Goal: Navigation & Orientation: Find specific page/section

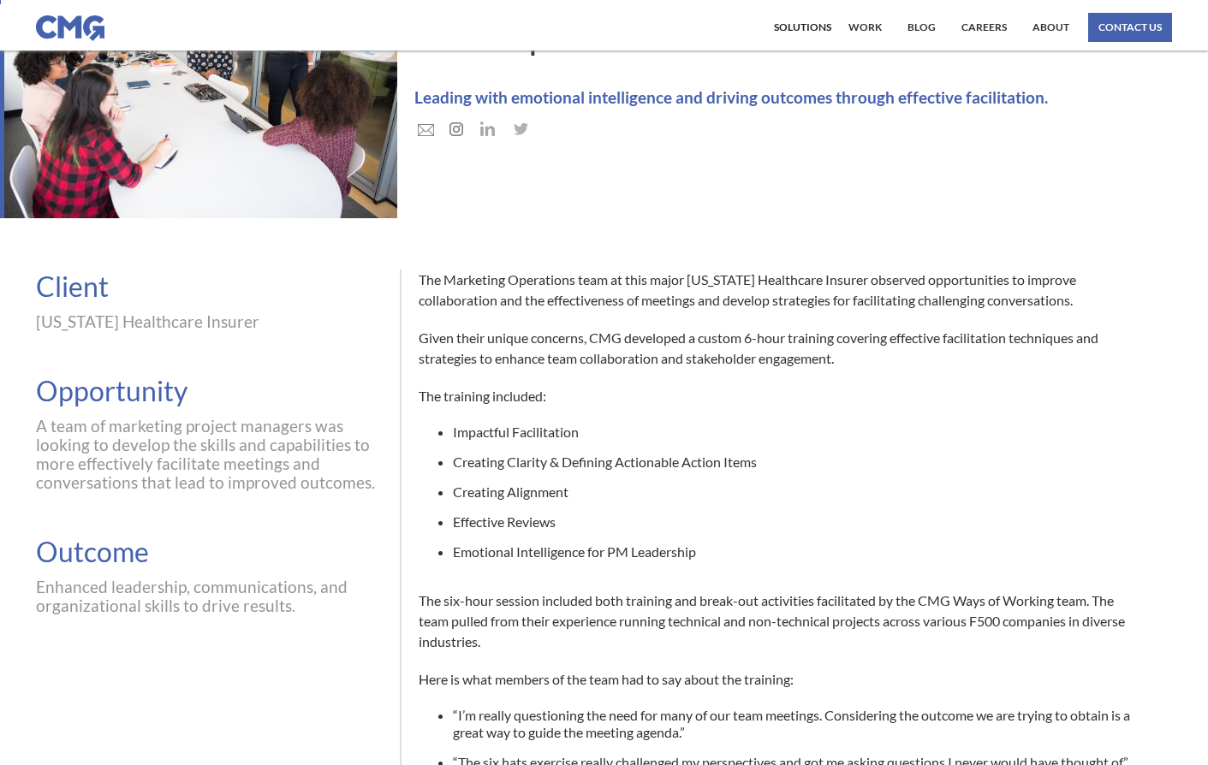
scroll to position [330, 0]
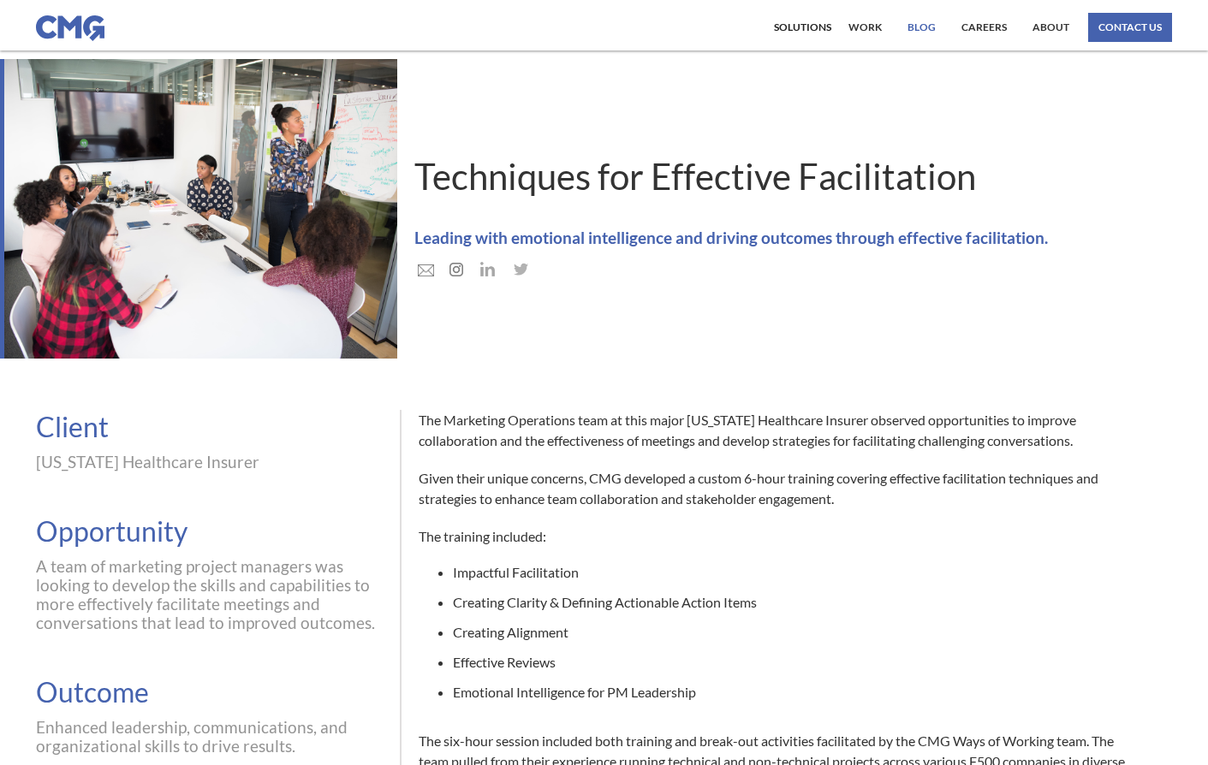
click at [913, 27] on link "Blog" at bounding box center [921, 27] width 37 height 29
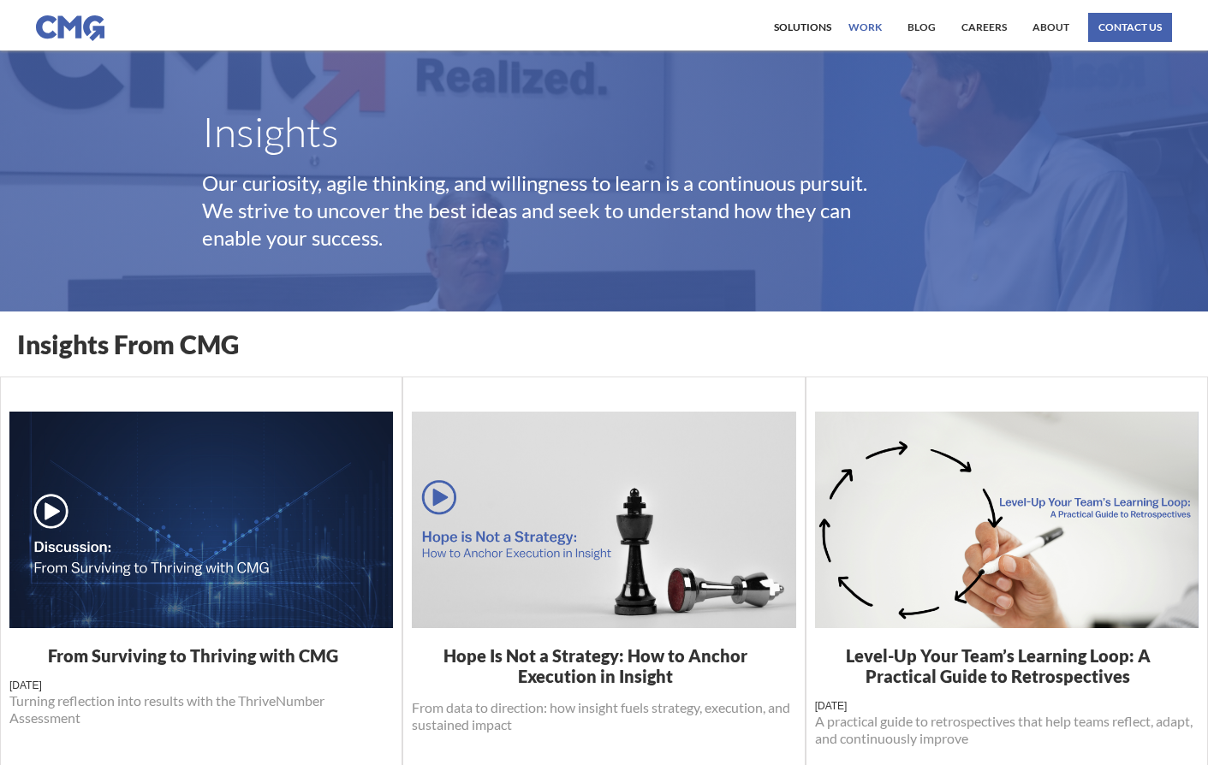
click at [871, 27] on link "work" at bounding box center [865, 27] width 42 height 29
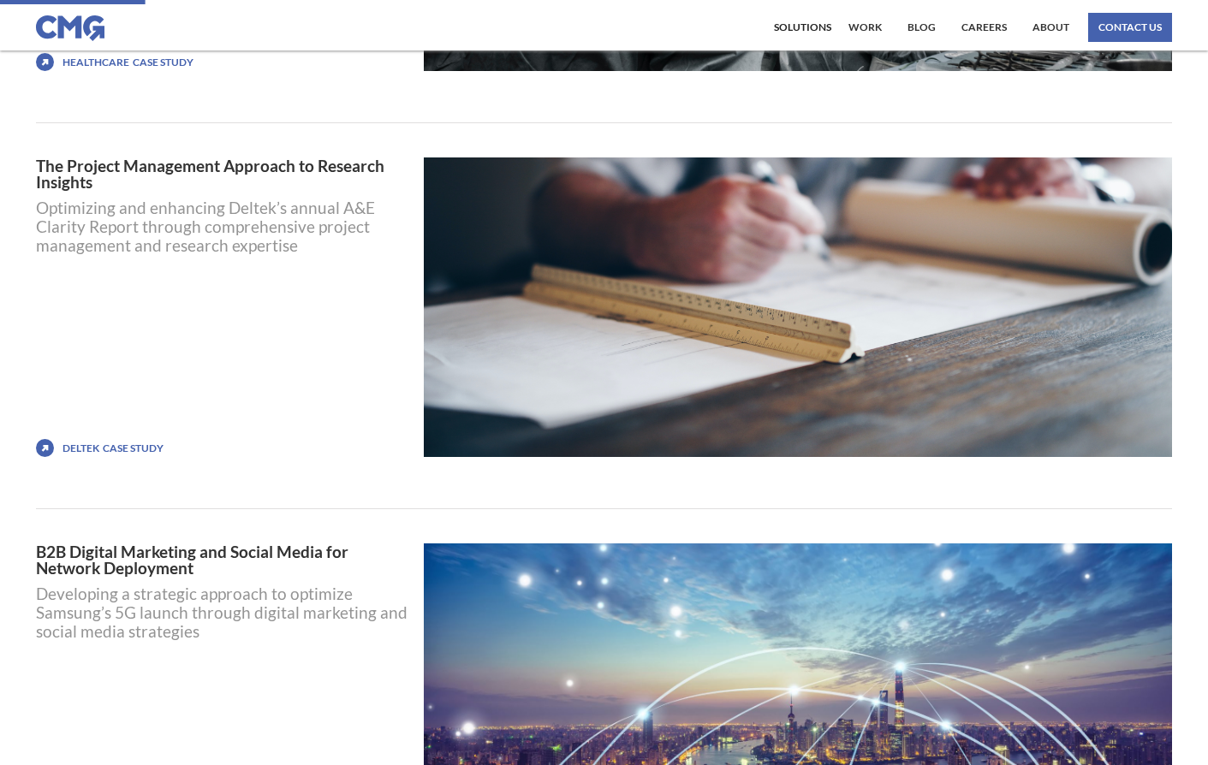
scroll to position [1052, 0]
